Goal: Contribute content

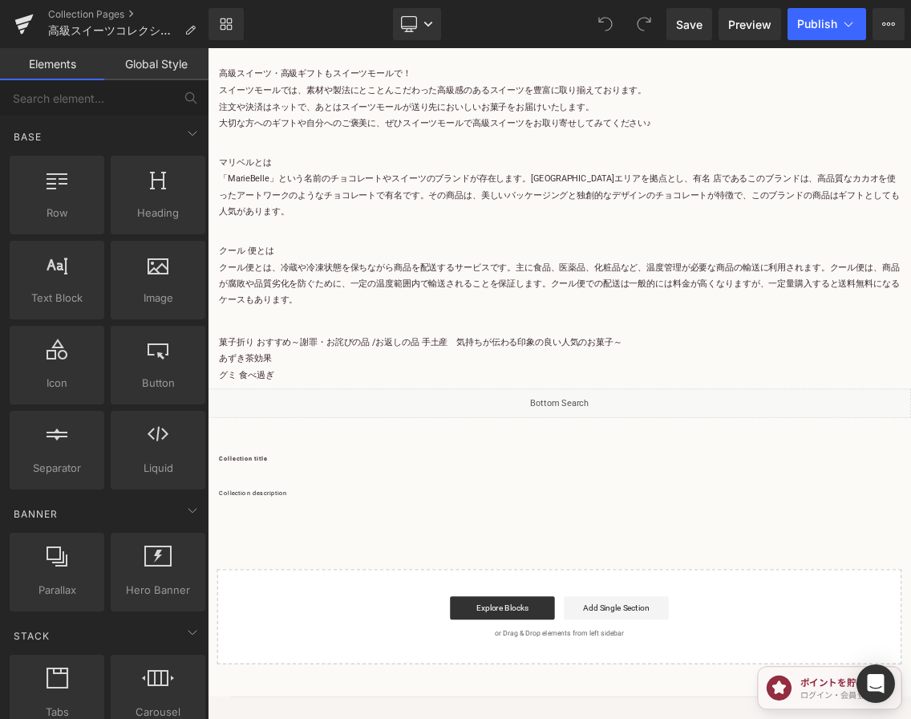
scroll to position [12273, 0]
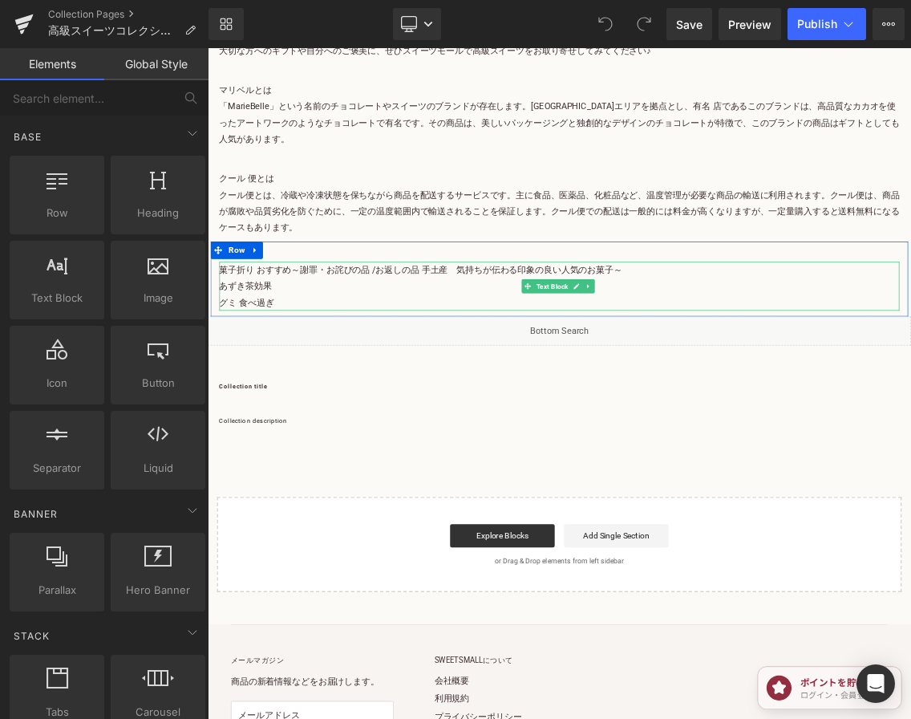
click at [360, 365] on p "あずき茶効果" at bounding box center [693, 376] width 939 height 22
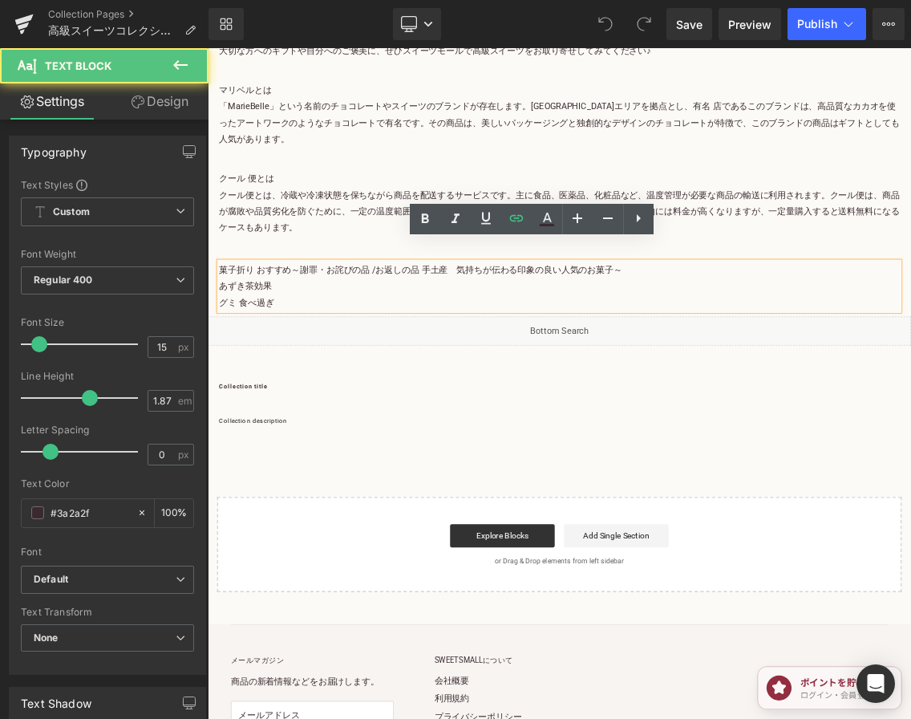
click at [313, 387] on p "グミ 食べ過ぎ" at bounding box center [693, 398] width 939 height 22
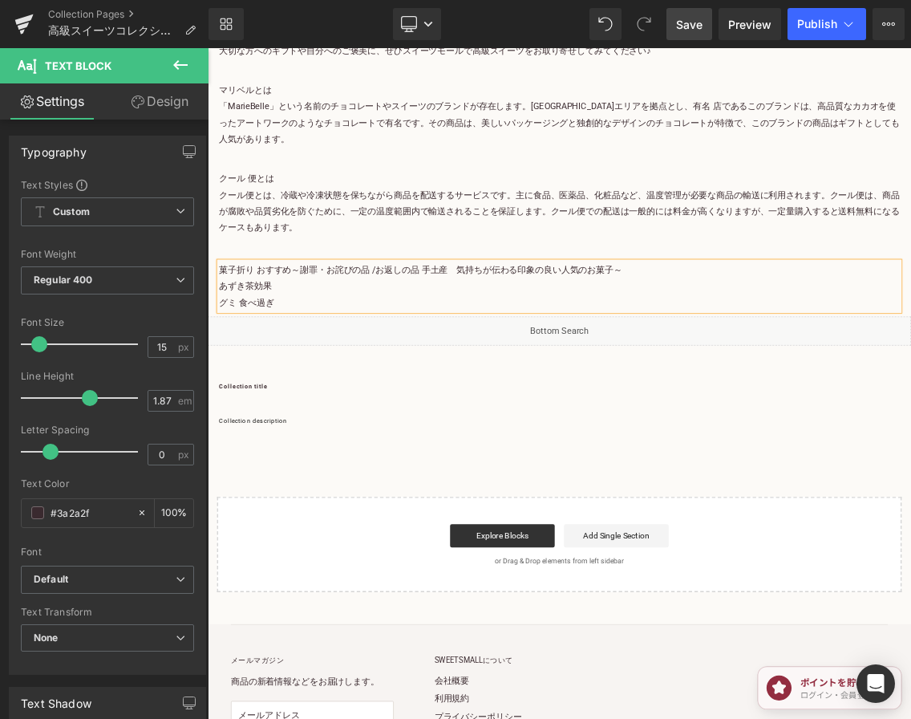
click at [699, 30] on span "Save" at bounding box center [689, 24] width 26 height 17
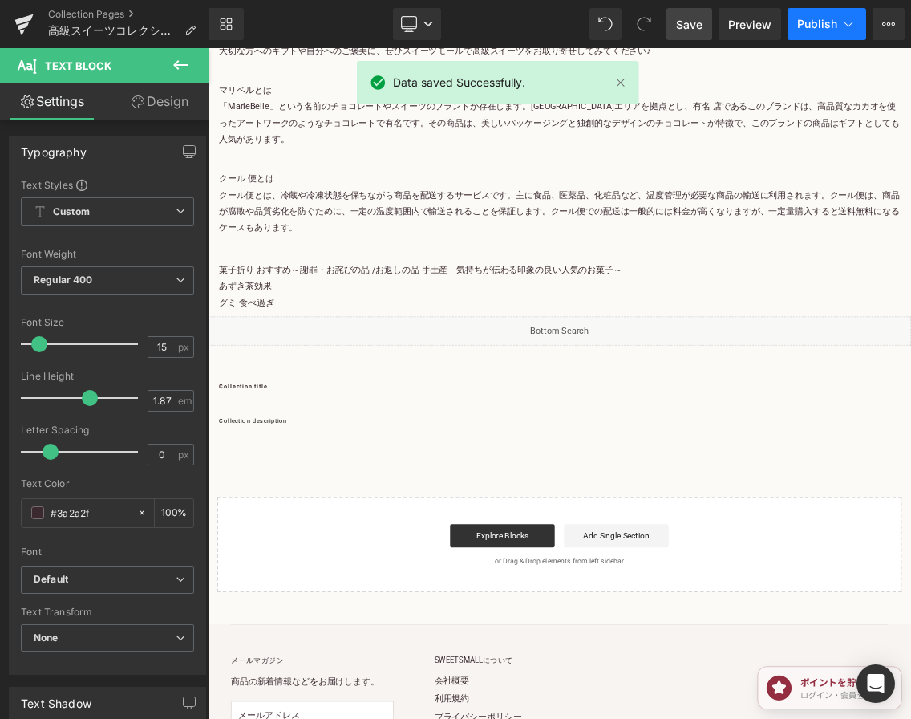
click at [801, 29] on span "Publish" at bounding box center [817, 24] width 40 height 13
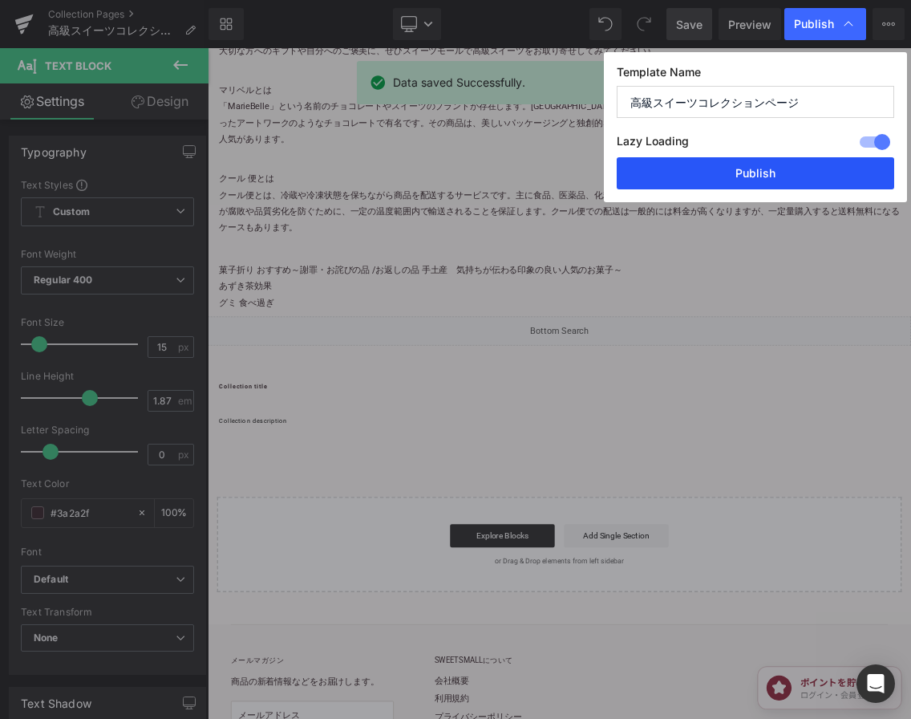
click at [798, 175] on button "Publish" at bounding box center [756, 173] width 278 height 32
